Goal: Transaction & Acquisition: Obtain resource

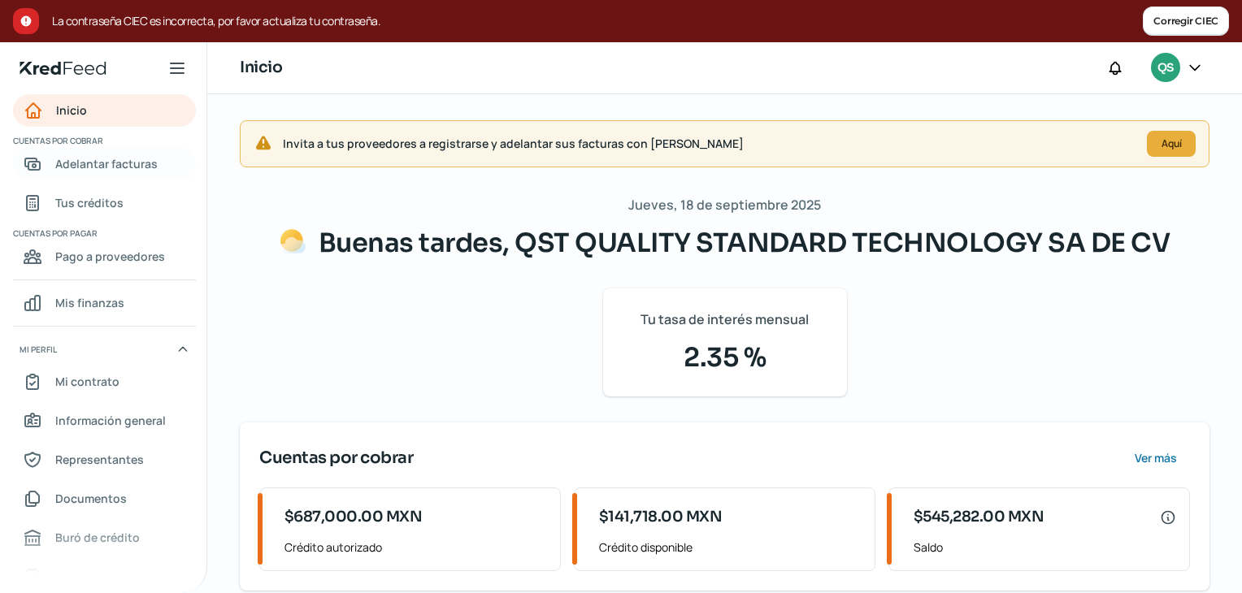
click at [121, 172] on span "Adelantar facturas" at bounding box center [106, 164] width 102 height 20
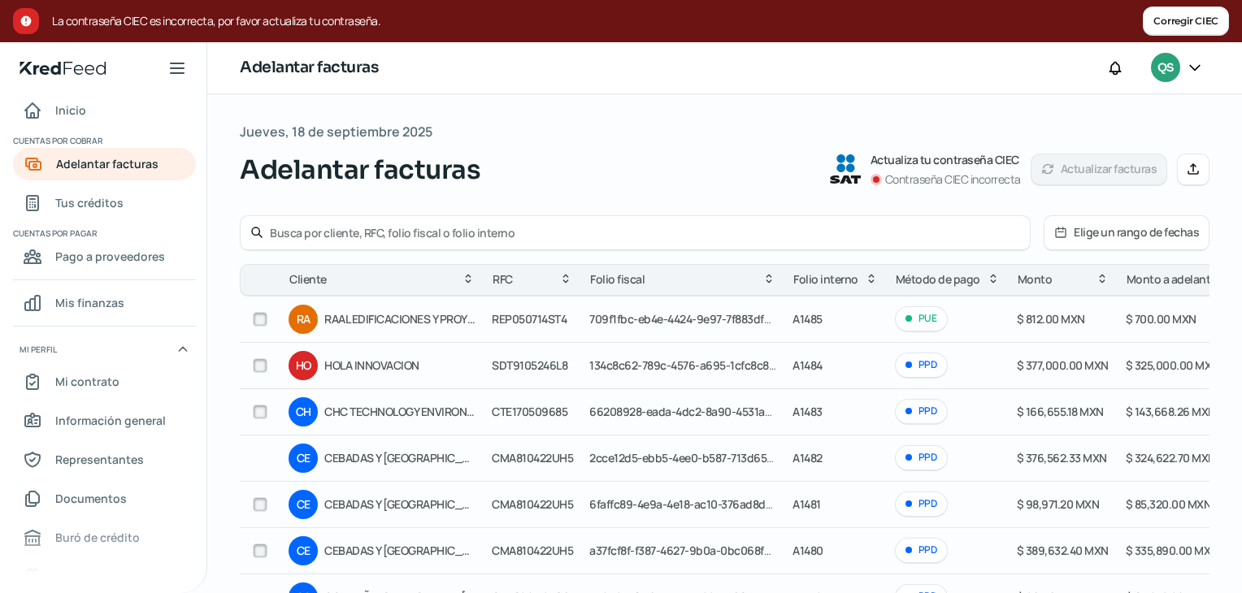
scroll to position [244, 0]
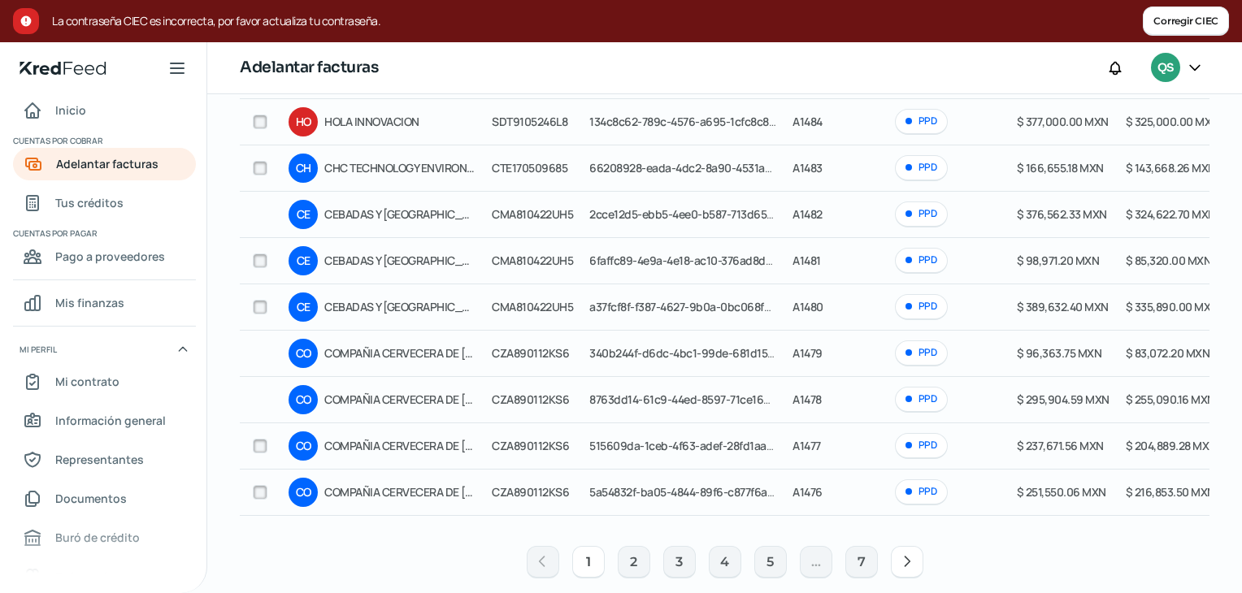
click at [922, 170] on div "PPD" at bounding box center [921, 167] width 53 height 25
click at [256, 166] on input "checkbox" at bounding box center [260, 168] width 15 height 15
checkbox input "true"
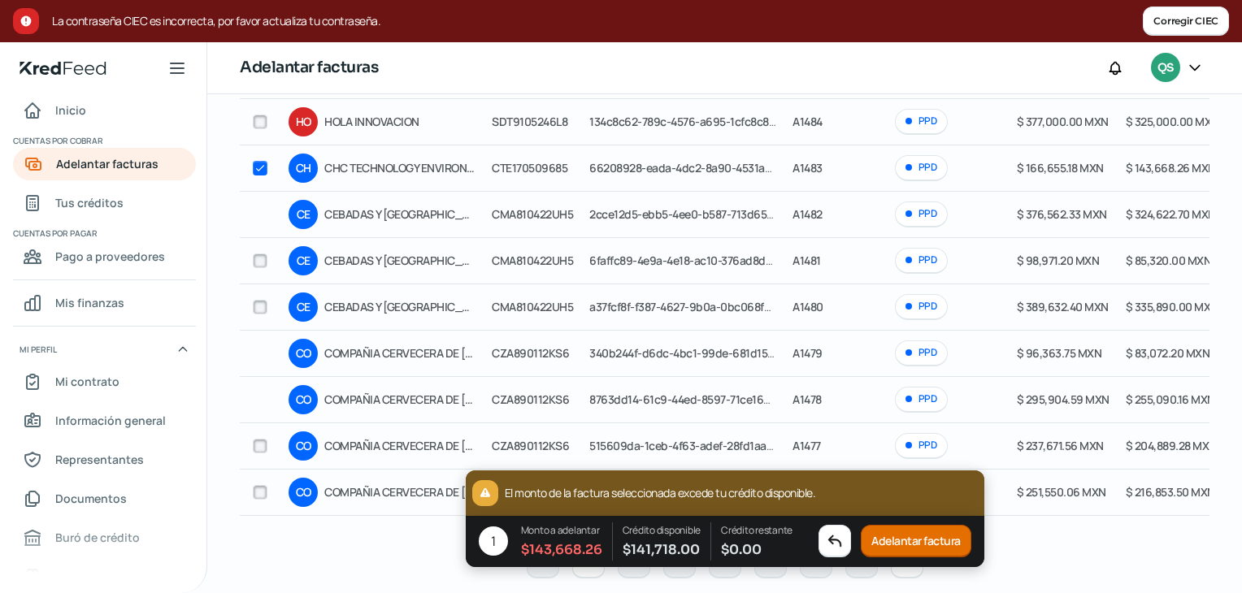
checkbox input "true"
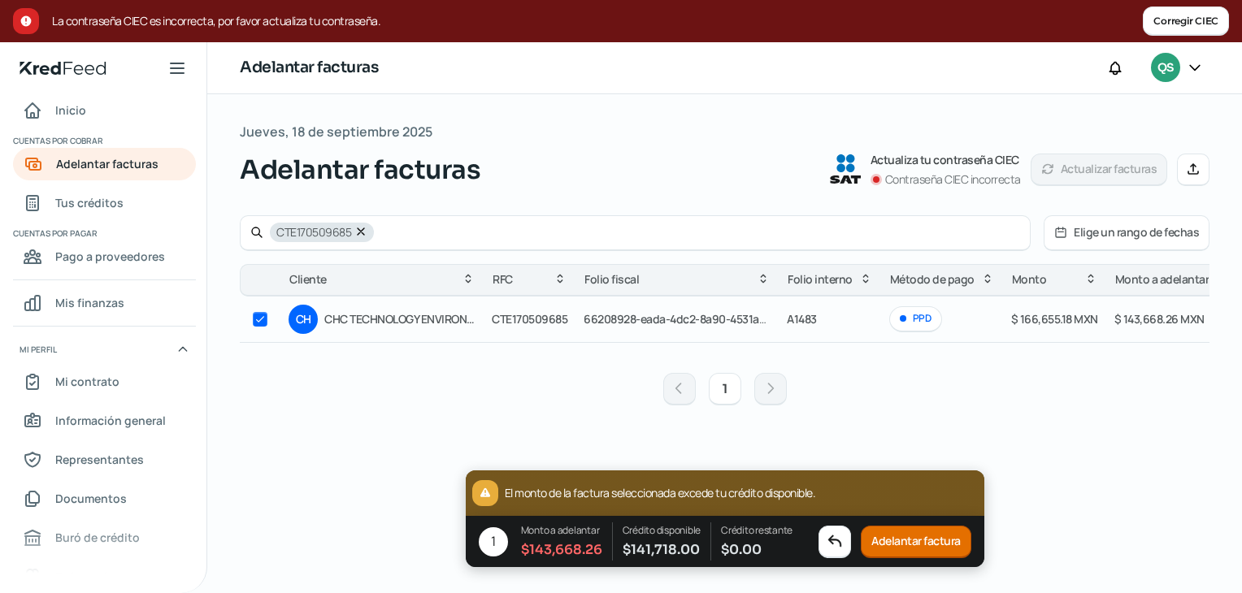
scroll to position [0, 0]
click at [936, 537] on button "Adelantar factura" at bounding box center [916, 542] width 111 height 33
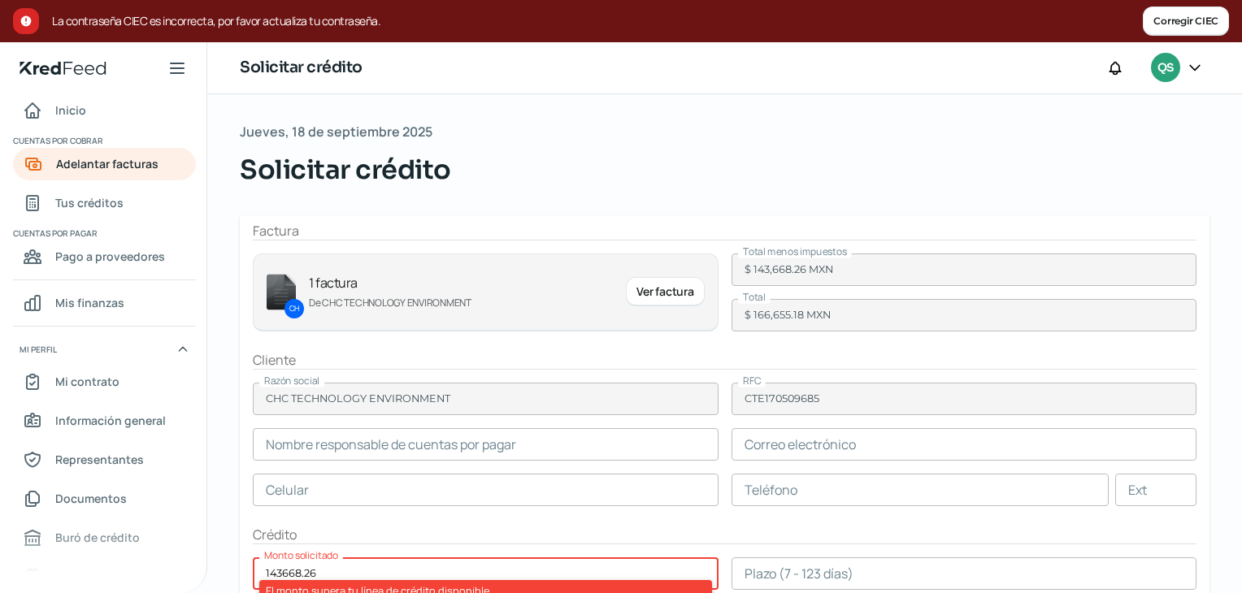
scroll to position [81, 0]
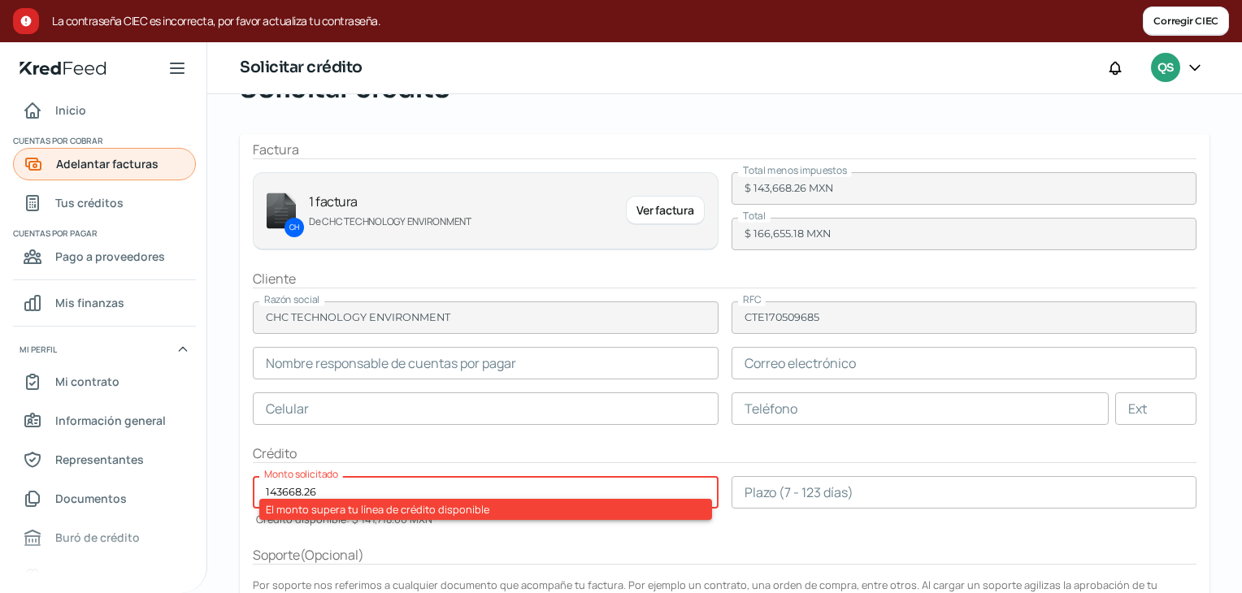
click at [123, 166] on span "Adelantar facturas" at bounding box center [107, 164] width 102 height 20
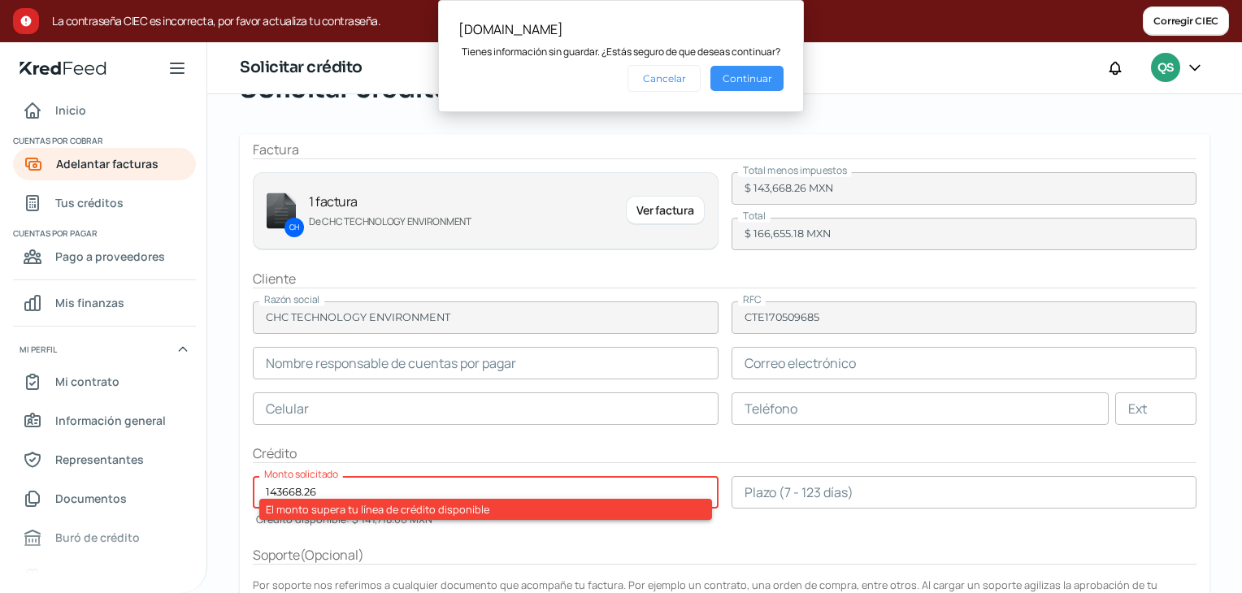
click at [754, 76] on button "Continuar" at bounding box center [746, 78] width 73 height 25
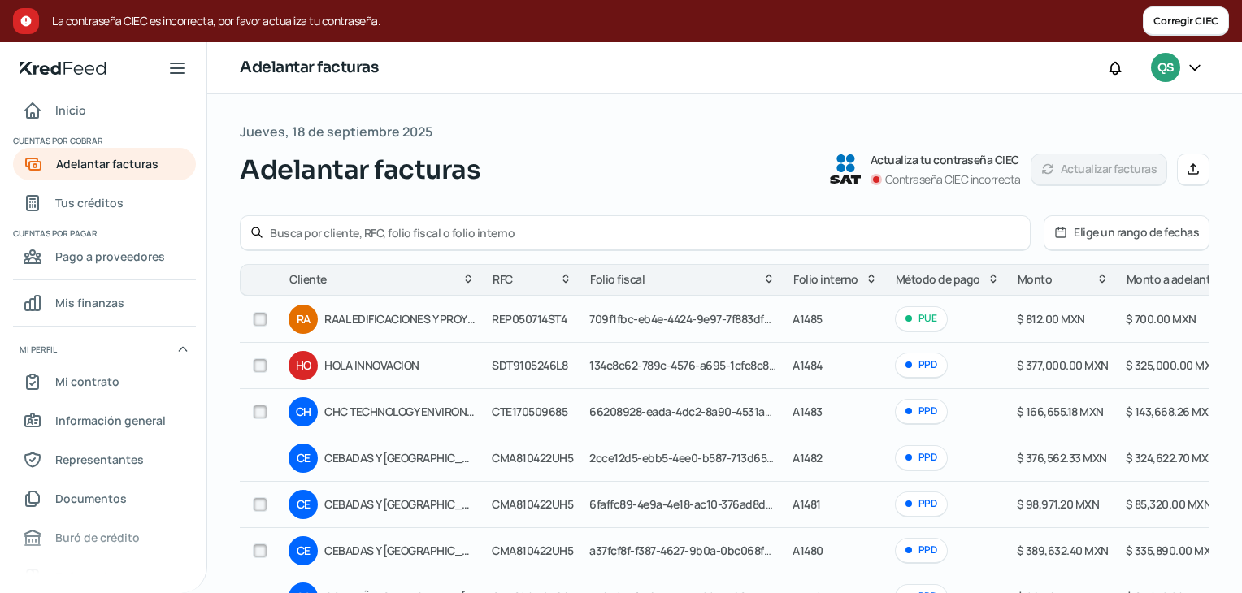
click at [254, 414] on input "checkbox" at bounding box center [260, 412] width 15 height 15
checkbox input "true"
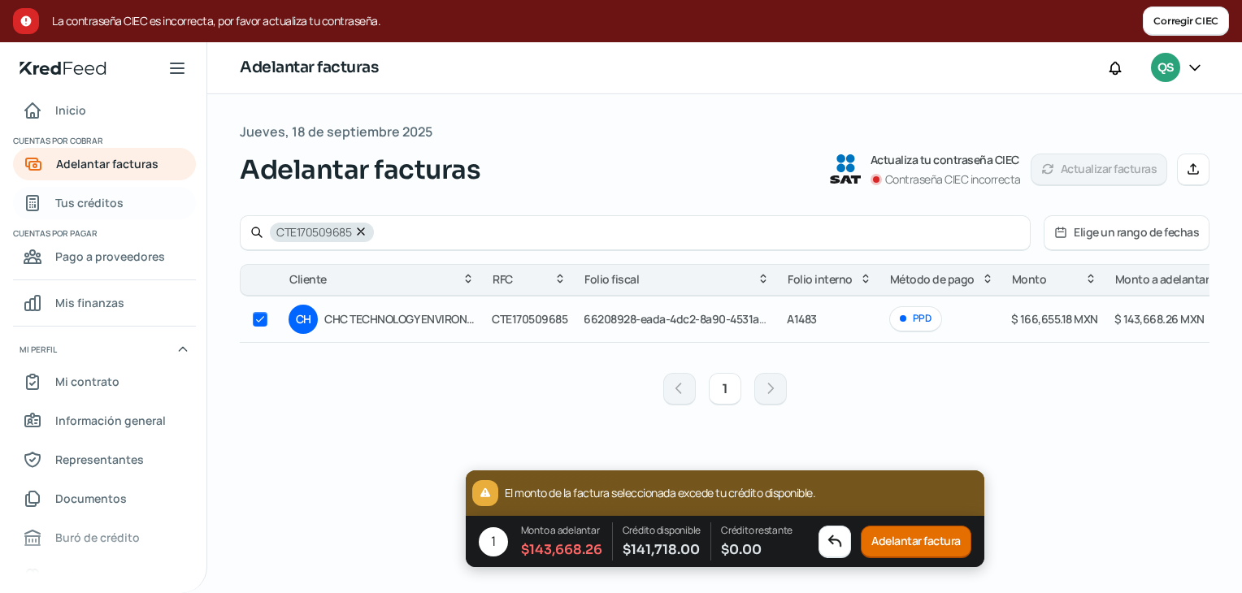
click at [105, 215] on link "Tus créditos" at bounding box center [104, 203] width 183 height 33
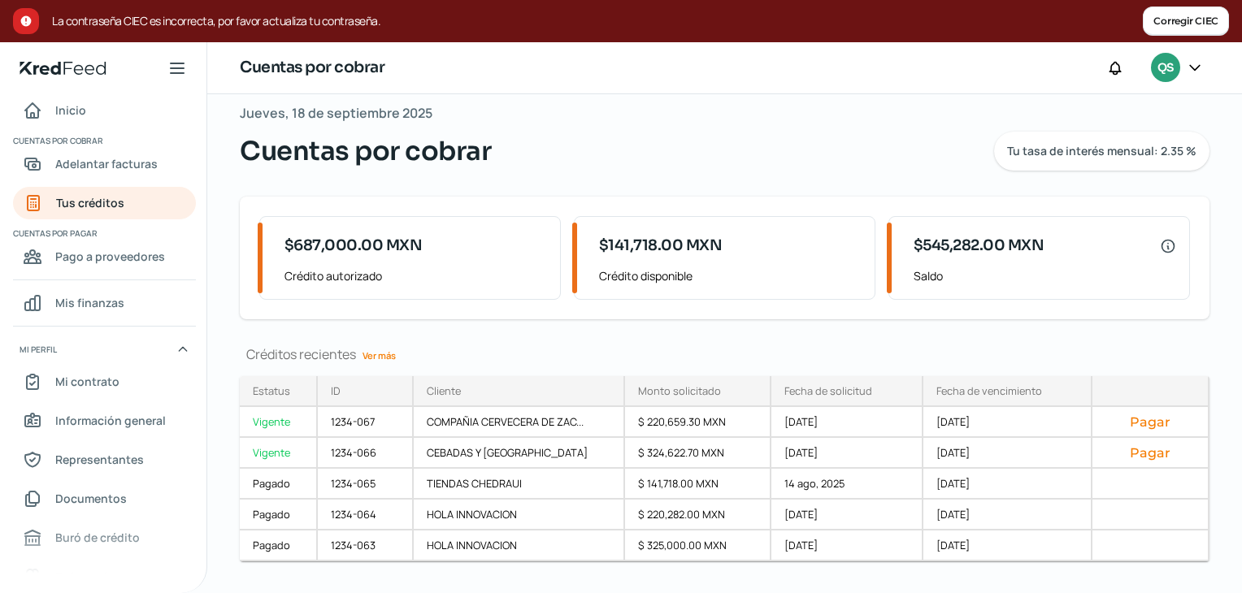
scroll to position [51, 0]
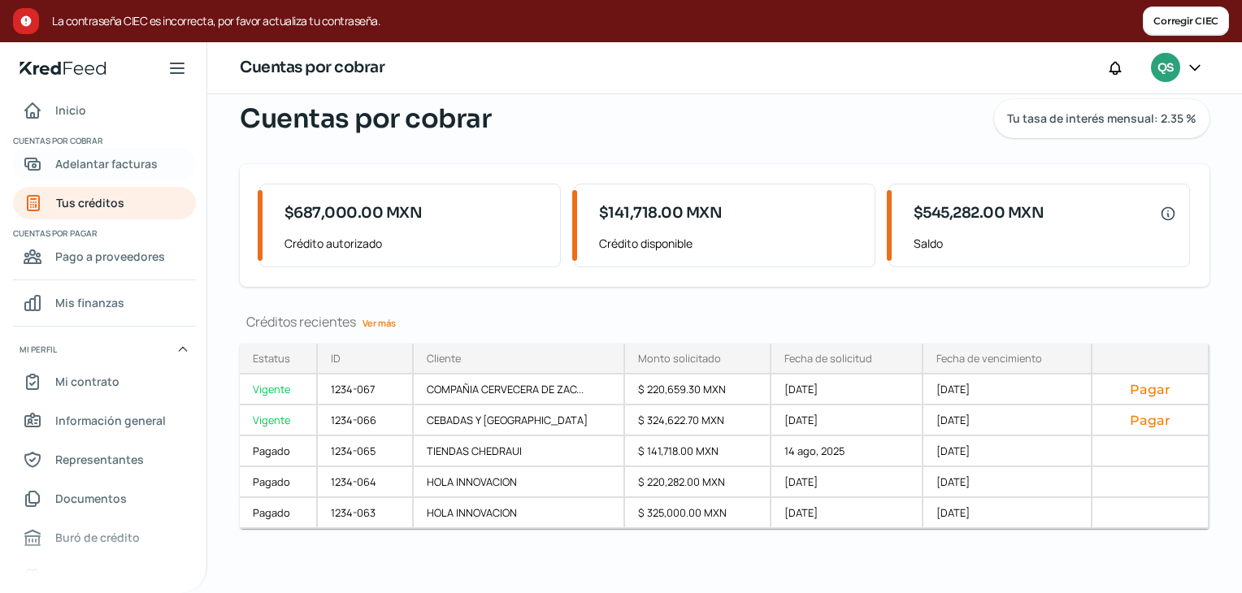
click at [124, 167] on span "Adelantar facturas" at bounding box center [106, 164] width 102 height 20
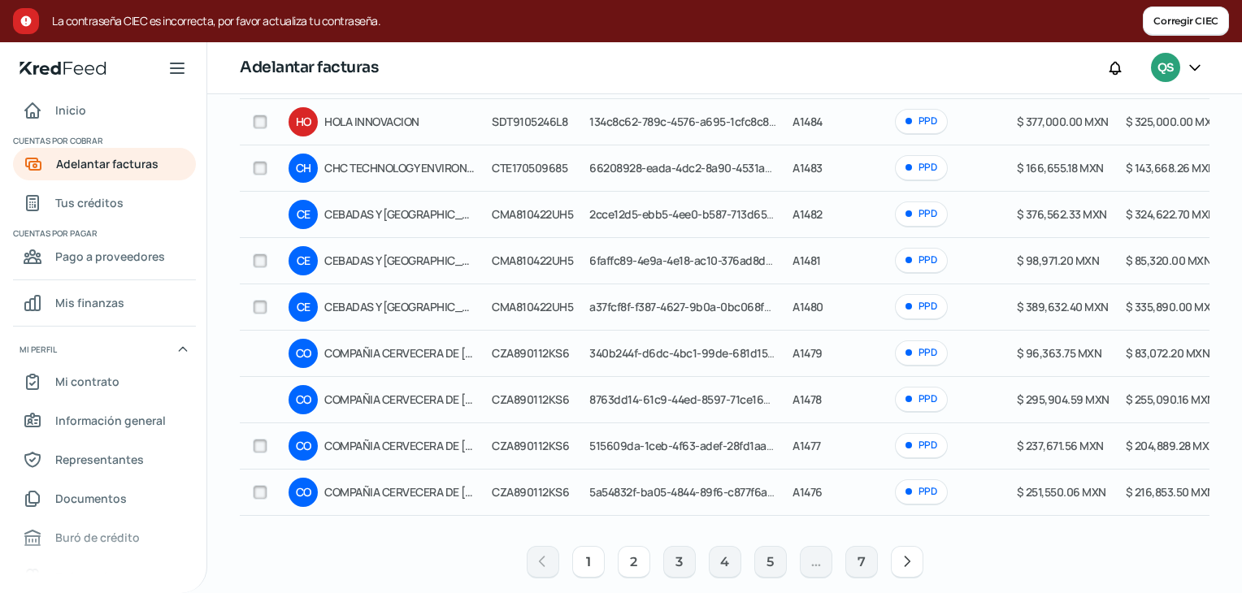
click at [626, 563] on button "2" at bounding box center [634, 562] width 33 height 33
click at [631, 571] on button "2" at bounding box center [634, 562] width 33 height 33
drag, startPoint x: 700, startPoint y: 518, endPoint x: 806, endPoint y: 518, distance: 106.5
click at [806, 518] on table "Cliente RFC Folio fiscal Folio interno Método de pago Monto Monto a adelantar M…" at bounding box center [870, 271] width 1261 height 503
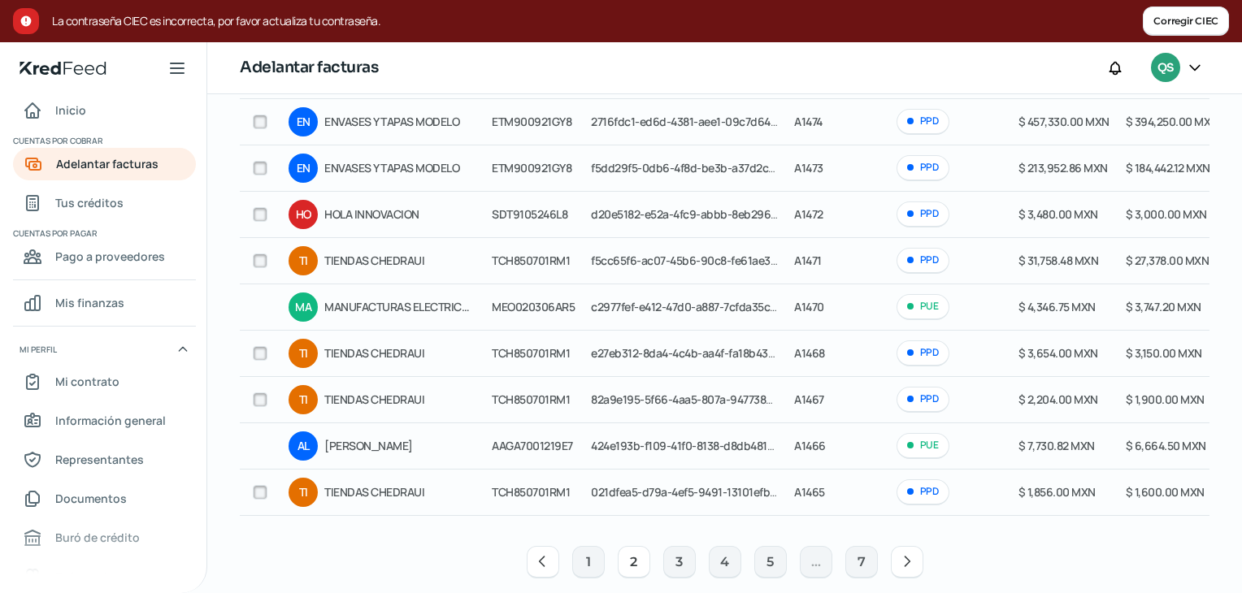
click at [257, 163] on input "checkbox" at bounding box center [260, 168] width 15 height 15
checkbox input "true"
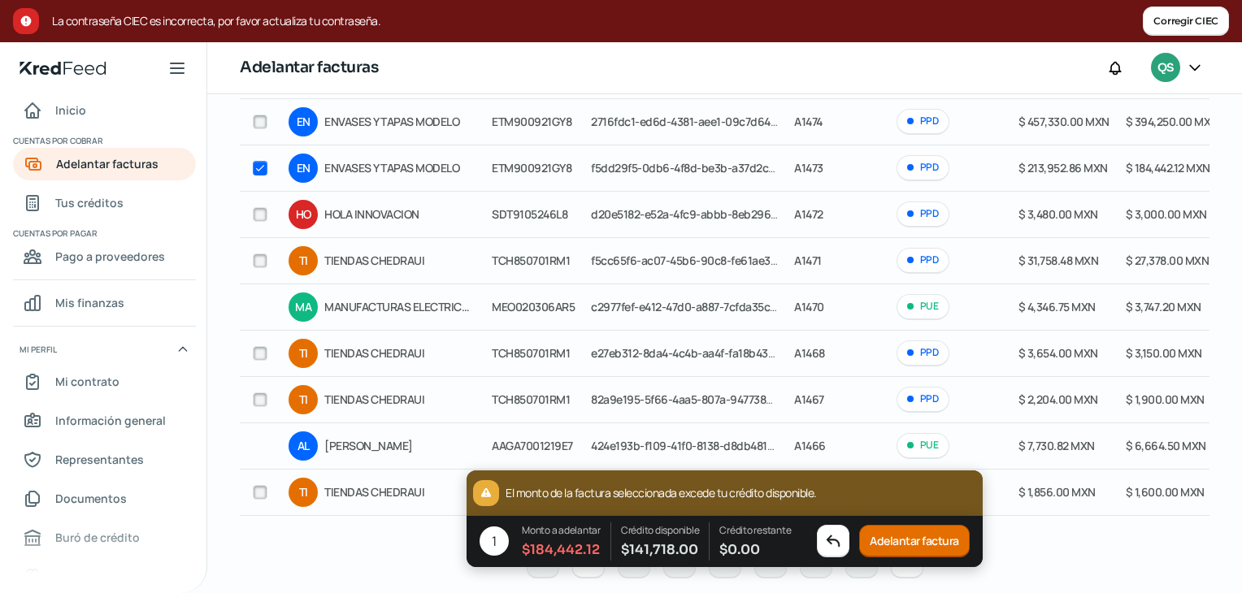
click at [941, 545] on button "Adelantar factura" at bounding box center [914, 542] width 111 height 33
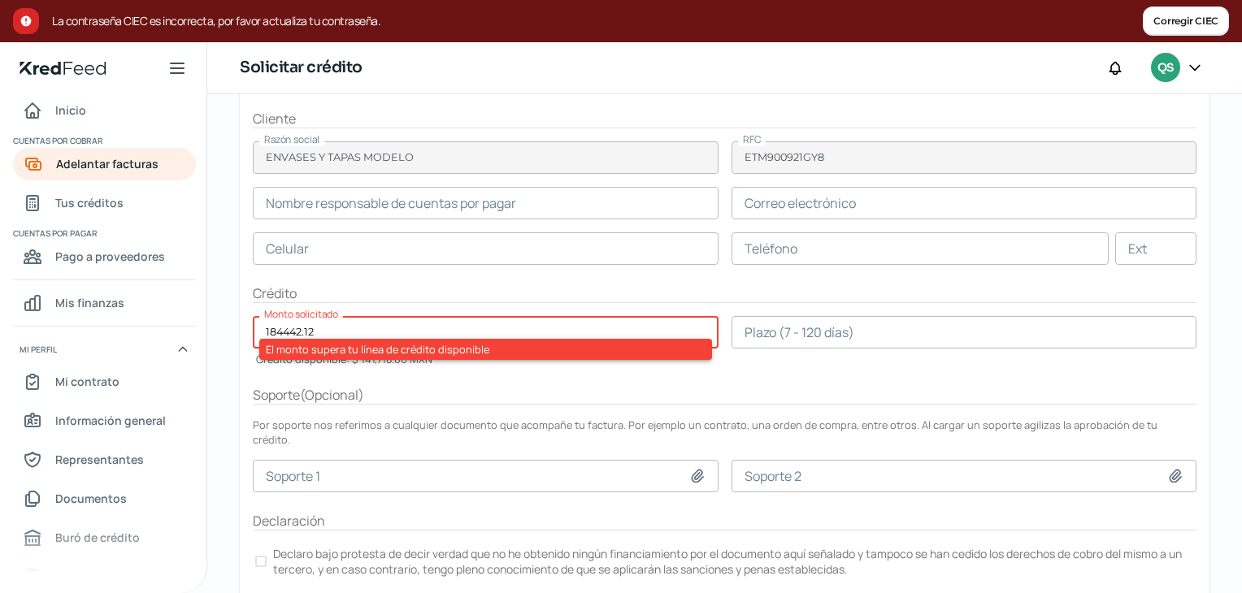
scroll to position [244, 0]
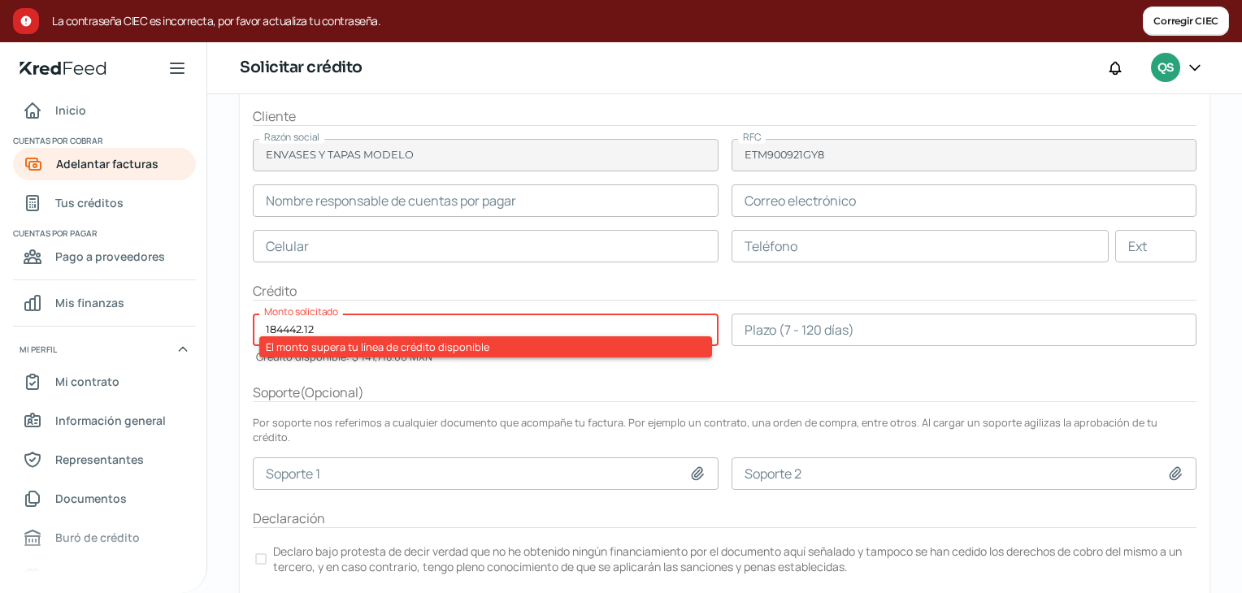
drag, startPoint x: 424, startPoint y: 329, endPoint x: 155, endPoint y: 330, distance: 268.3
click at [155, 330] on div "Inicio | KredFeed Inicio Cuentas por cobrar Adelantar facturas Tus créditos Cue…" at bounding box center [621, 317] width 1242 height 551
click at [482, 397] on div "Soporte ( Opcional )" at bounding box center [725, 393] width 944 height 19
click at [350, 328] on input "147" at bounding box center [486, 330] width 466 height 33
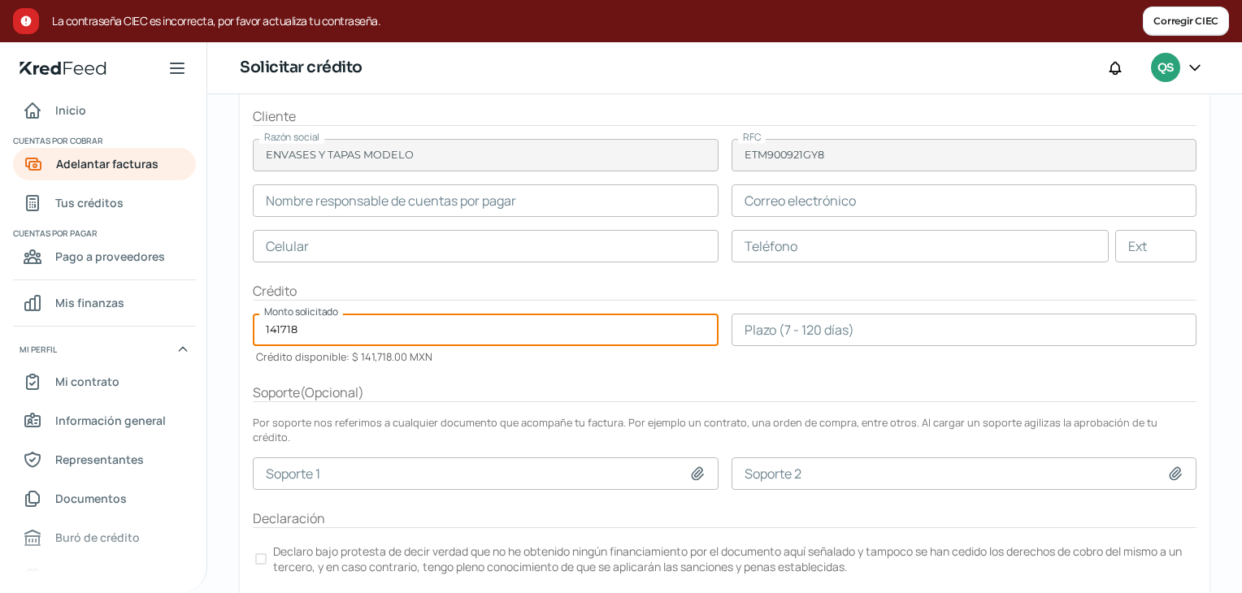
type input "141718"
click at [794, 329] on input "number" at bounding box center [965, 330] width 466 height 33
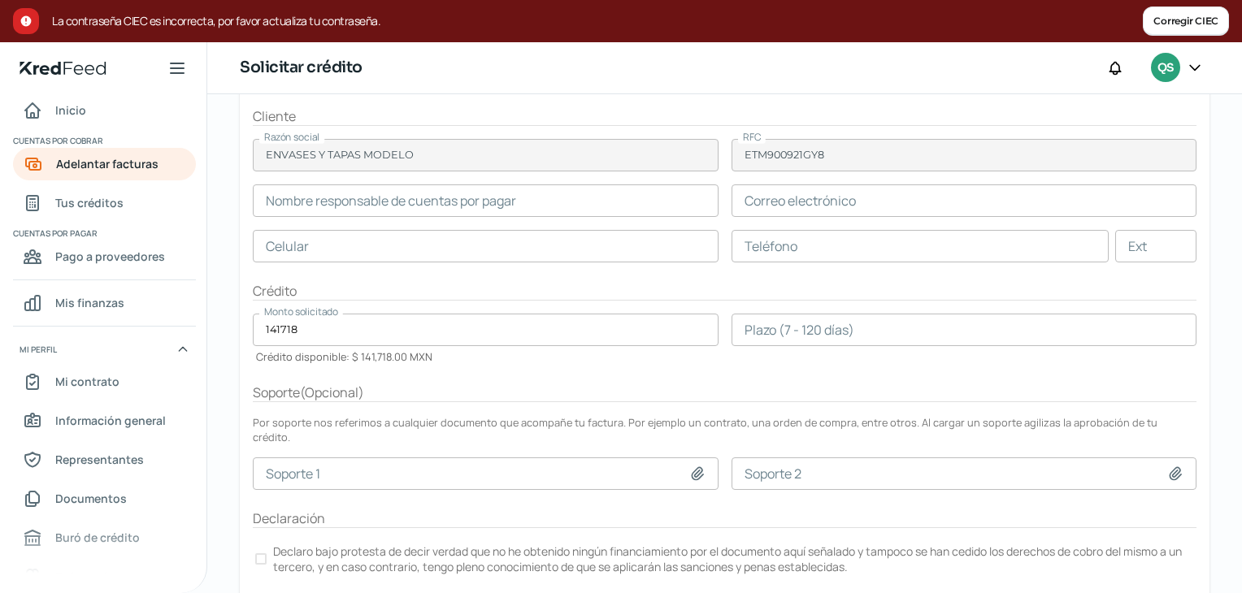
click at [667, 431] on form "Factura EN 1 factura De ENVASES Y TAPAS MODELO Ver factura Total menos impuesto…" at bounding box center [725, 292] width 970 height 640
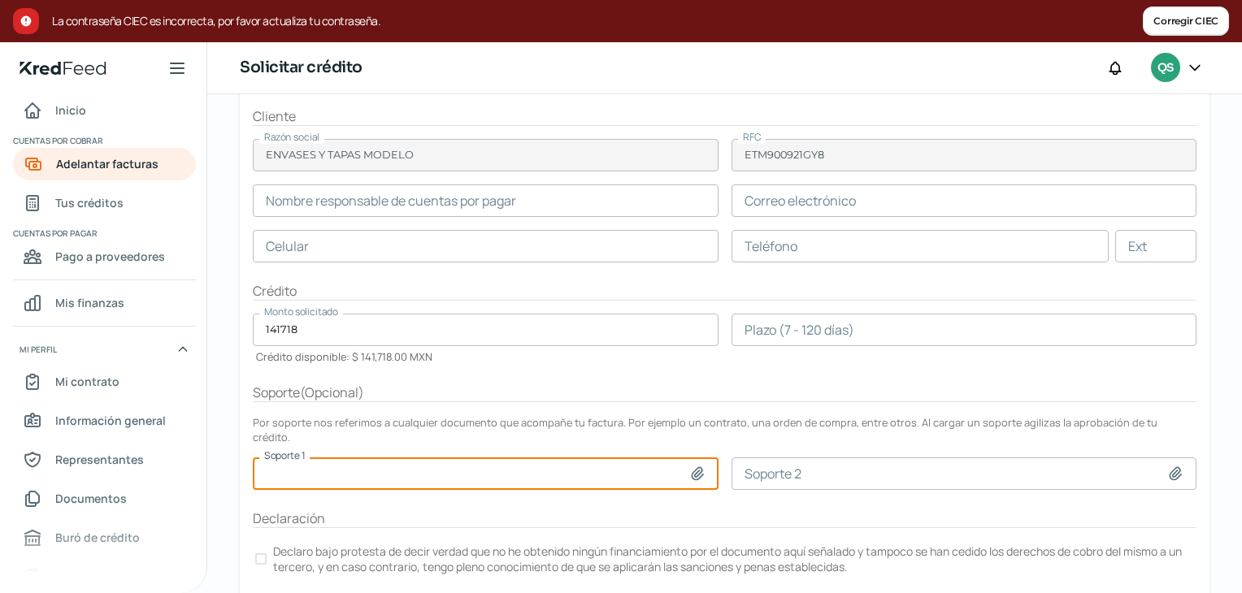
click at [631, 458] on input at bounding box center [486, 474] width 466 height 33
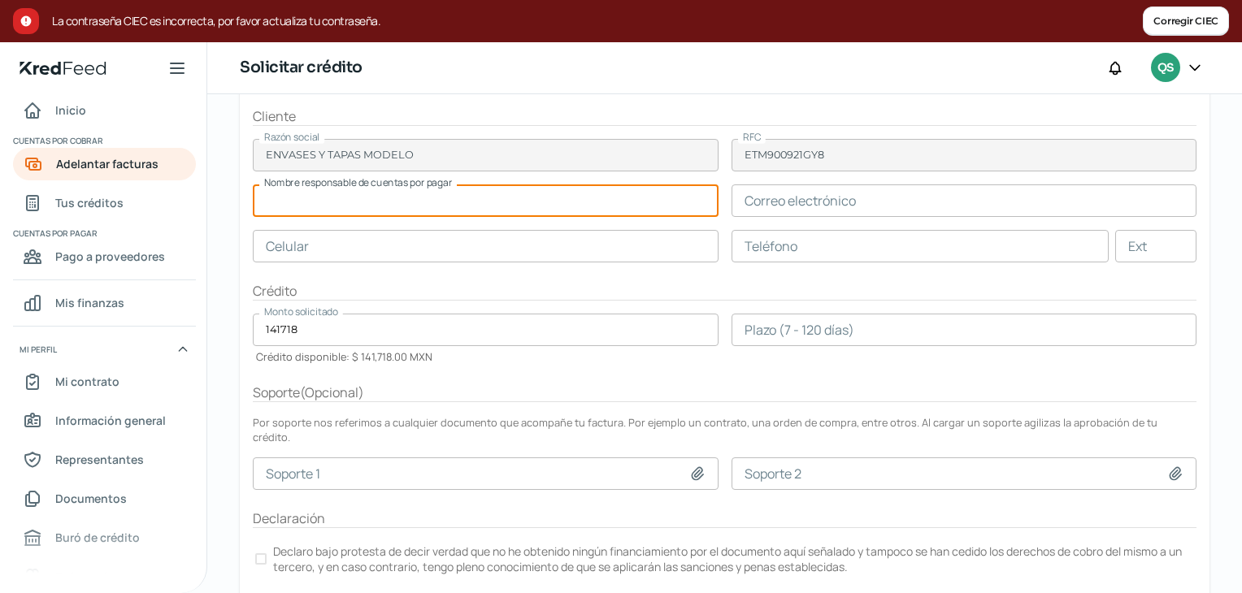
click at [582, 206] on input "text" at bounding box center [486, 201] width 466 height 33
type input "[PERSON_NAME]"
click at [803, 193] on input "text" at bounding box center [965, 201] width 466 height 33
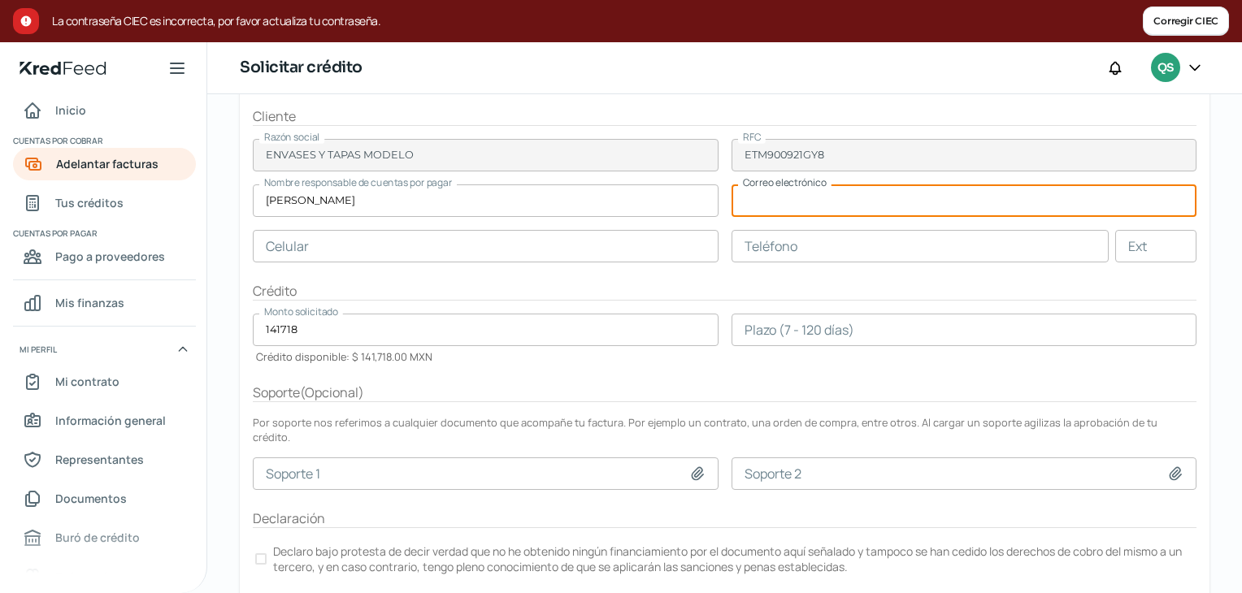
type input "[PERSON_NAME][EMAIL_ADDRESS][PERSON_NAME][DOMAIN_NAME]"
click at [555, 254] on input "text" at bounding box center [486, 246] width 466 height 33
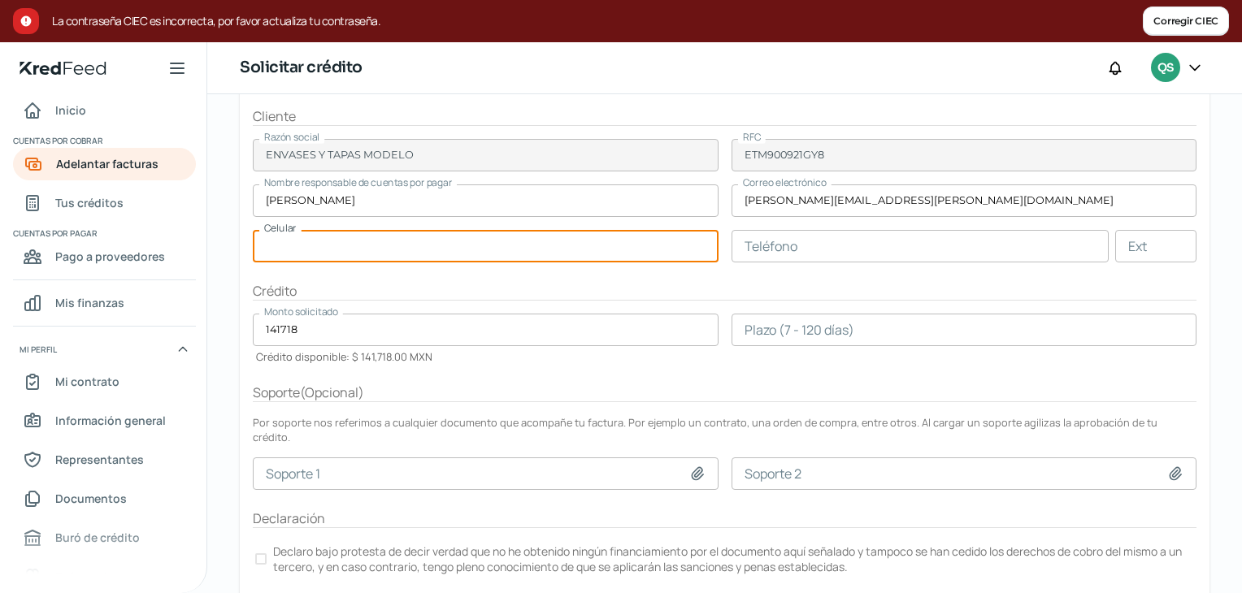
type input "56 - 5054 - 7996"
click at [789, 332] on input "number" at bounding box center [965, 330] width 466 height 33
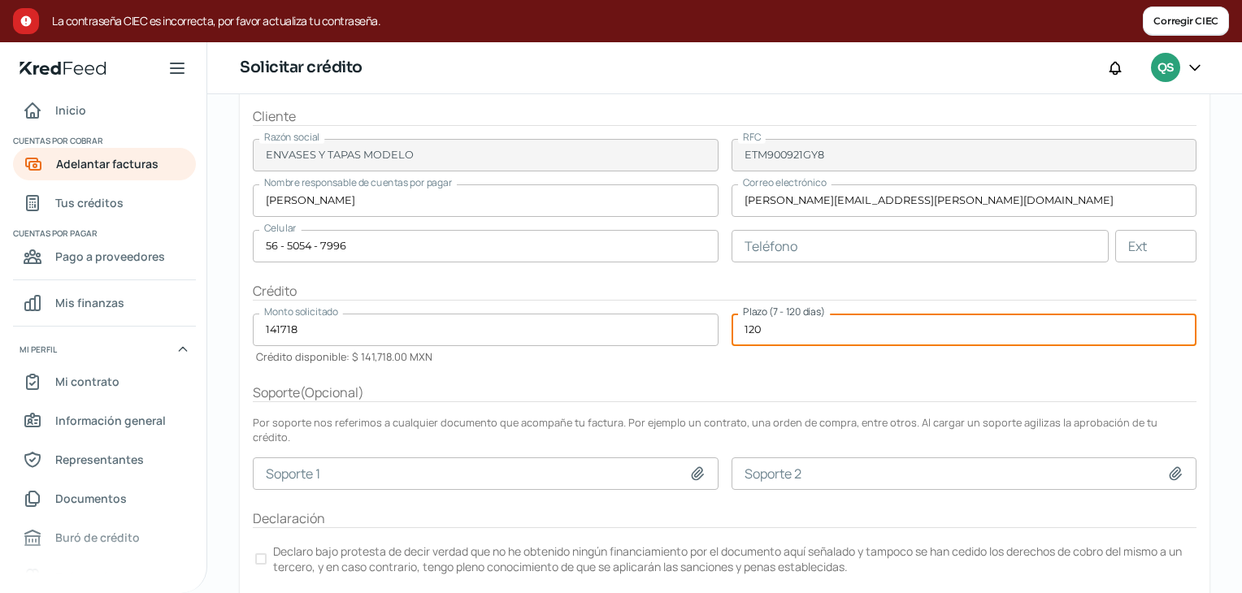
click at [595, 328] on input "141718" at bounding box center [486, 330] width 466 height 33
click at [790, 329] on input "120" at bounding box center [965, 330] width 466 height 33
drag, startPoint x: 790, startPoint y: 329, endPoint x: 740, endPoint y: 328, distance: 50.4
click at [740, 328] on input "120" at bounding box center [965, 330] width 466 height 33
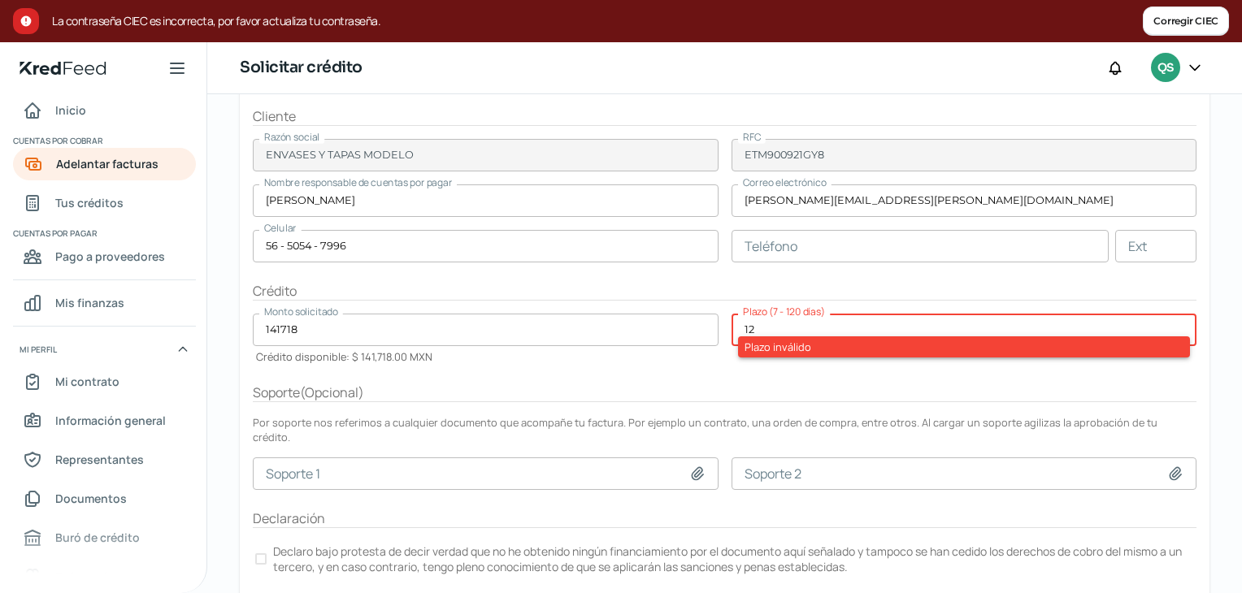
type input "120"
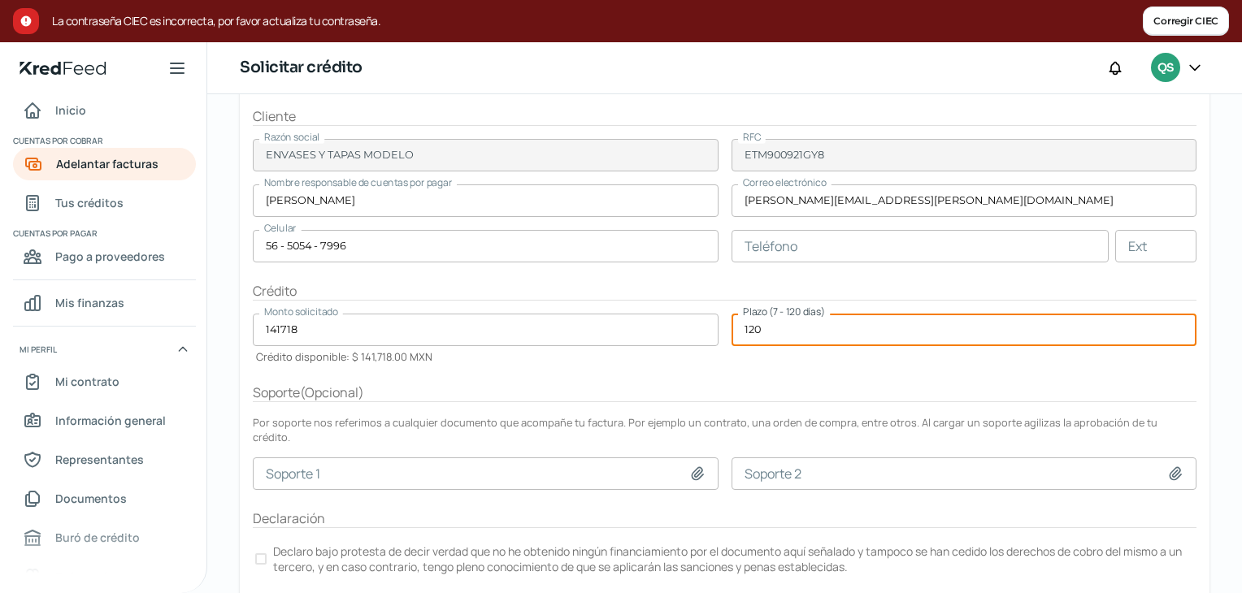
click at [683, 365] on form "Factura EN 1 factura De ENVASES Y TAPAS MODELO Ver factura Total menos impuesto…" at bounding box center [725, 292] width 970 height 640
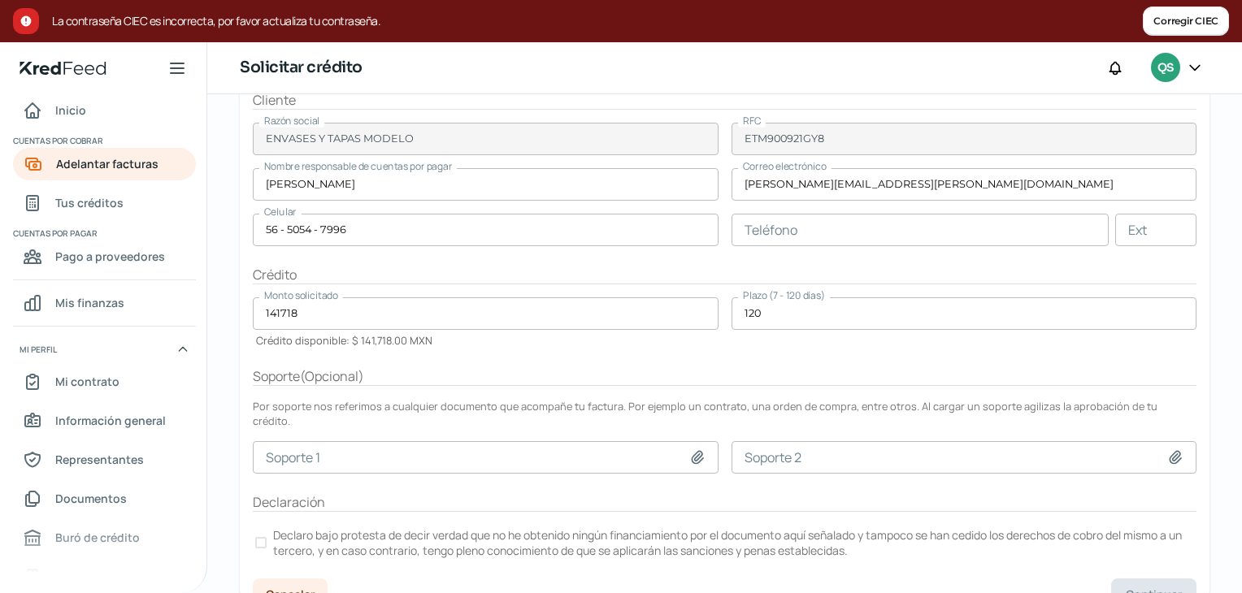
scroll to position [270, 0]
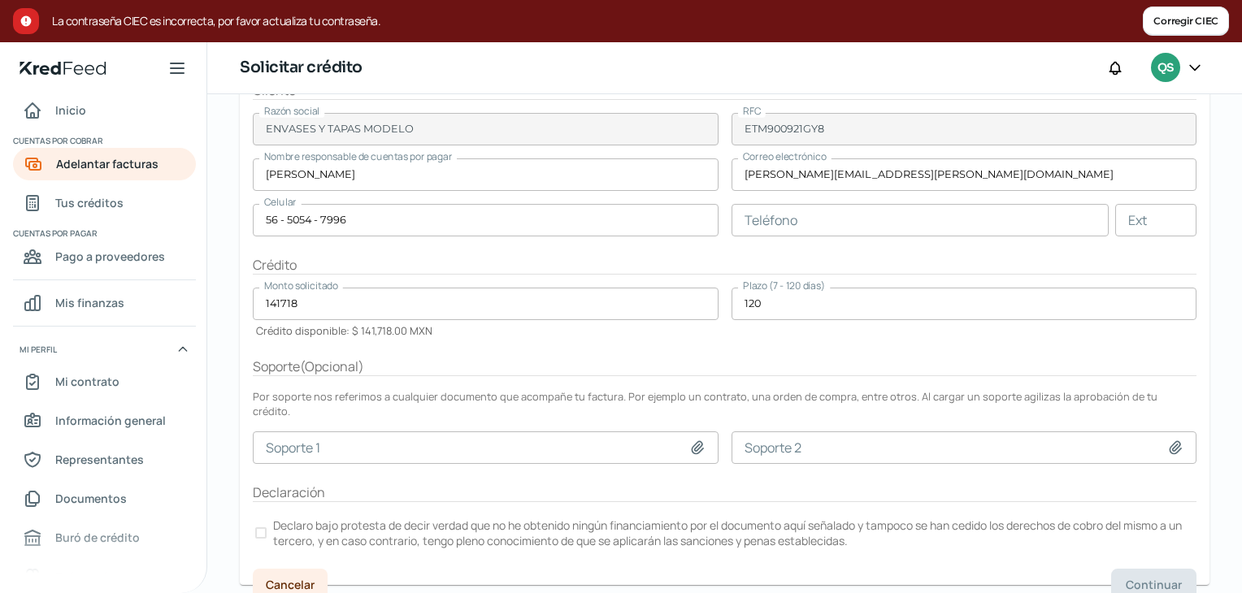
click at [259, 528] on div at bounding box center [260, 533] width 11 height 11
click at [1161, 580] on span "Continuar" at bounding box center [1154, 585] width 56 height 11
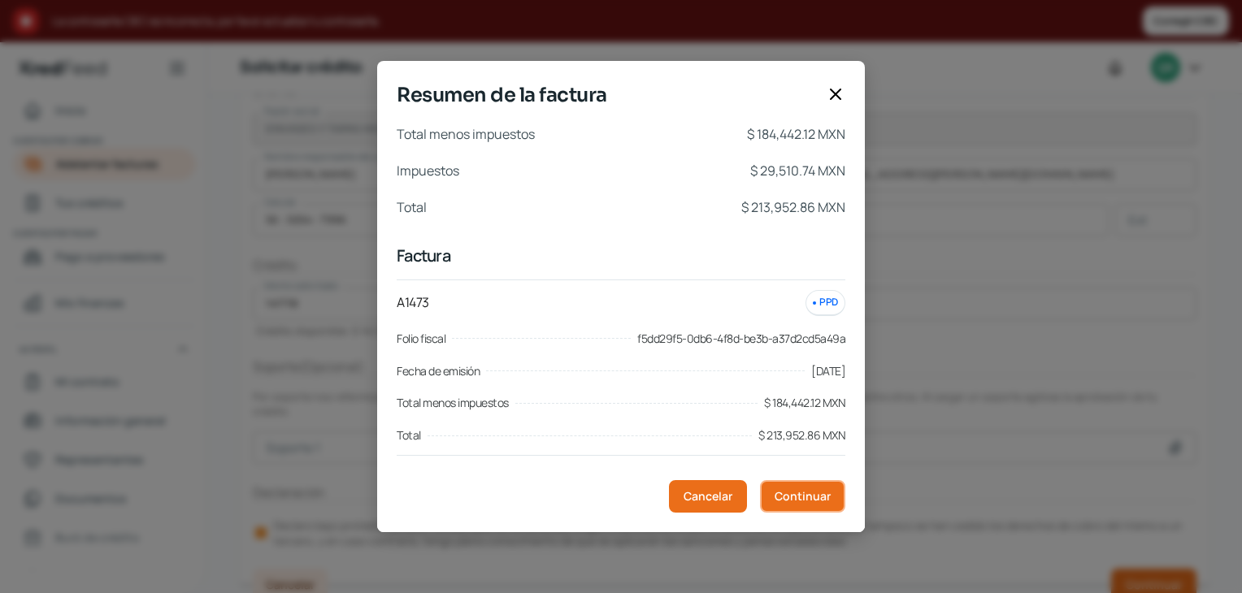
click at [790, 498] on span "Continuar" at bounding box center [803, 496] width 56 height 11
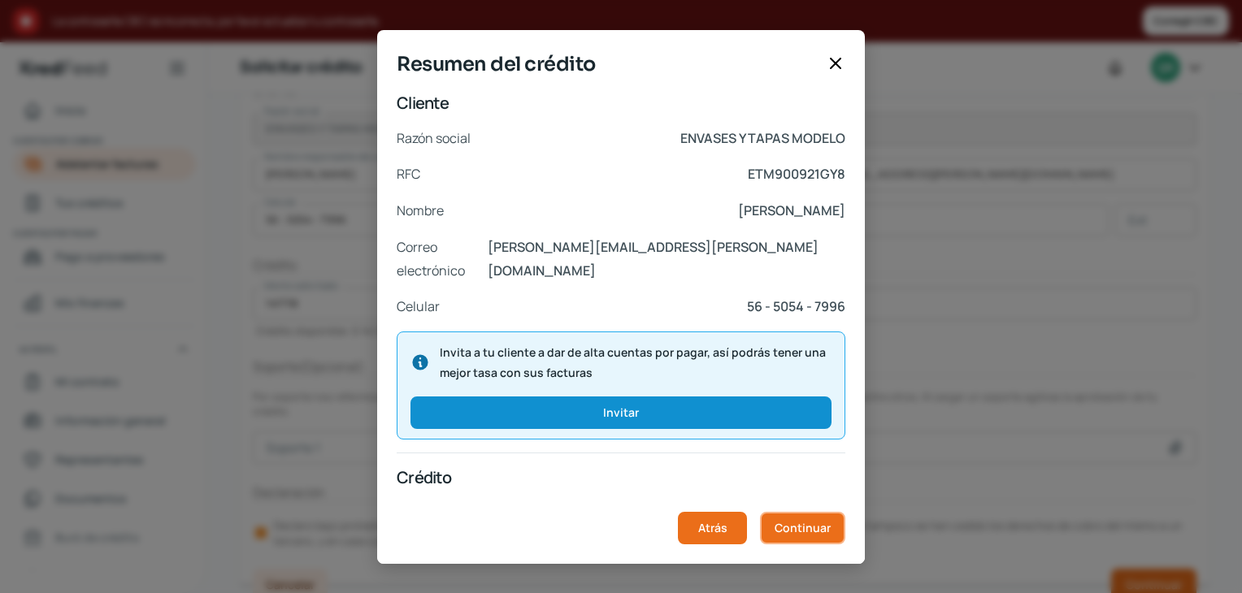
click at [791, 524] on span "Continuar" at bounding box center [803, 528] width 56 height 11
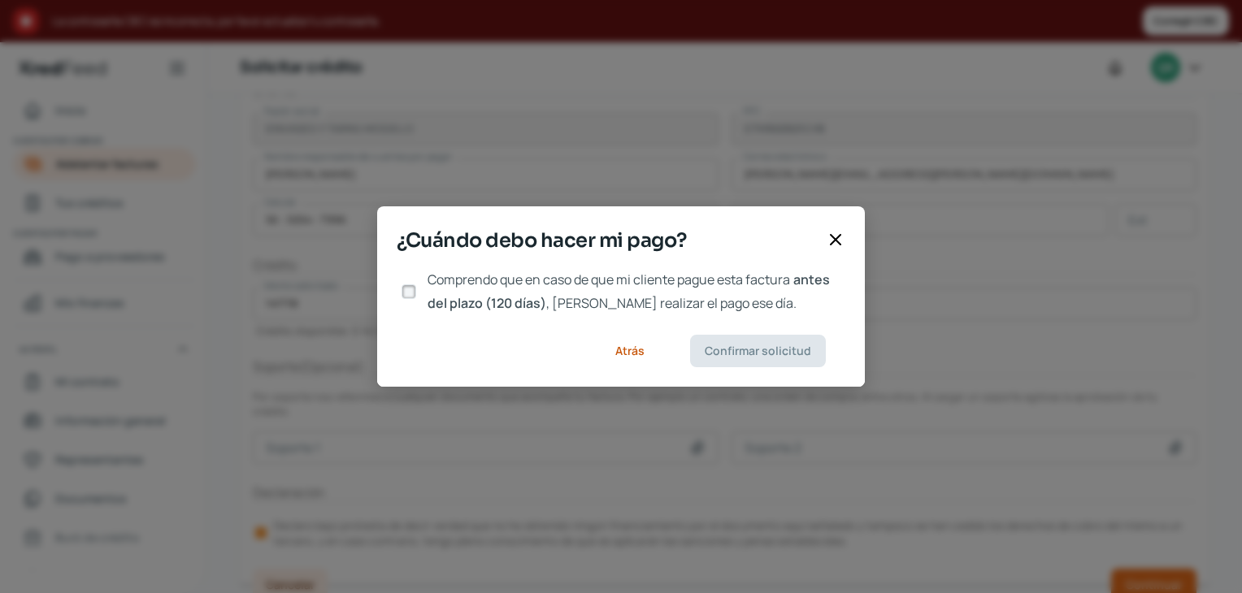
click at [500, 310] on span "antes del plazo (120 días)" at bounding box center [629, 291] width 402 height 41
click at [416, 299] on input "Comprendo que en caso de que mi cliente pague esta factura antes del plazo (120…" at bounding box center [409, 292] width 15 height 15
checkbox input "true"
click at [745, 352] on span "Confirmar solicitud" at bounding box center [758, 350] width 106 height 11
